Goal: Information Seeking & Learning: Find contact information

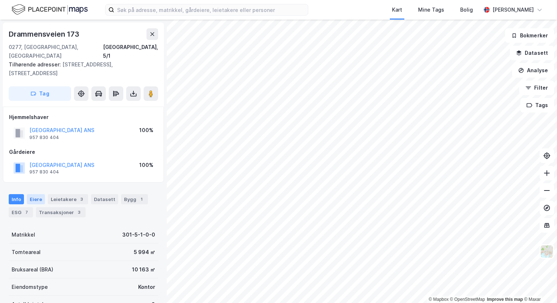
click at [27, 194] on div "Eiere" at bounding box center [36, 199] width 18 height 10
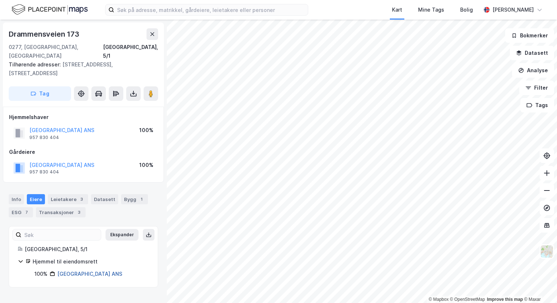
click at [102, 271] on link "[GEOGRAPHIC_DATA] ANS" at bounding box center [89, 274] width 65 height 6
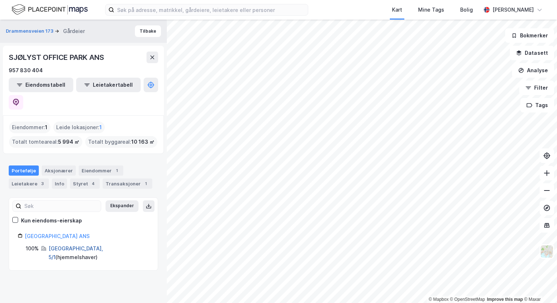
click at [63, 245] on link "[GEOGRAPHIC_DATA], 5/1" at bounding box center [76, 252] width 54 height 15
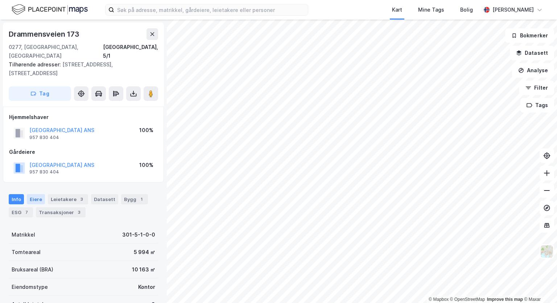
click at [37, 194] on div "Eiere" at bounding box center [36, 199] width 18 height 10
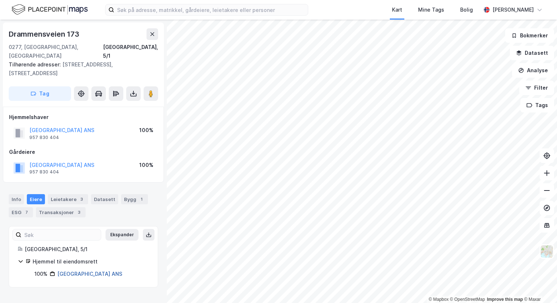
click at [93, 271] on link "[GEOGRAPHIC_DATA] ANS" at bounding box center [89, 274] width 65 height 6
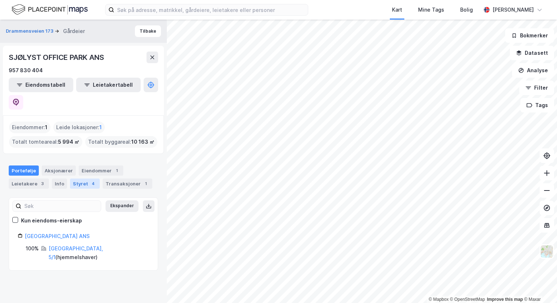
click at [90, 180] on div "4" at bounding box center [93, 183] width 7 height 7
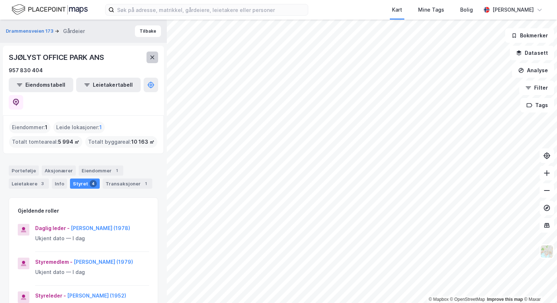
click at [152, 57] on icon at bounding box center [152, 57] width 6 height 6
